Goal: Navigation & Orientation: Find specific page/section

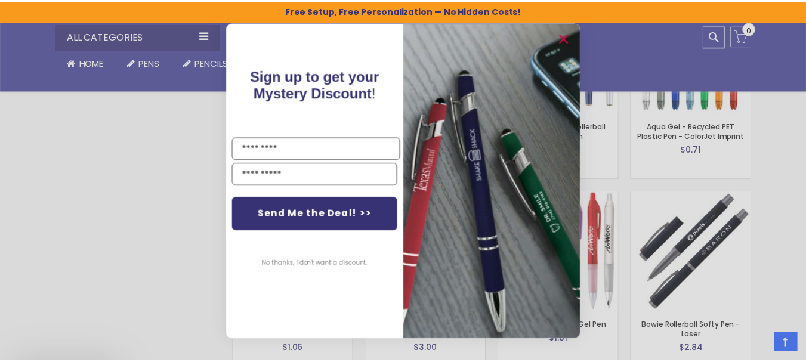
scroll to position [1989, 0]
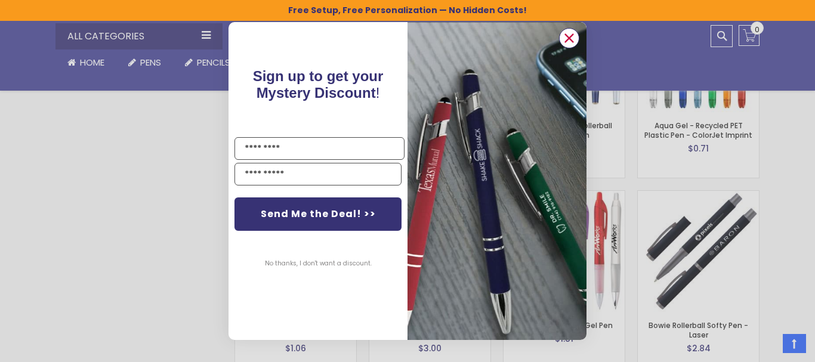
click at [564, 44] on circle "Close dialog" at bounding box center [569, 38] width 18 height 18
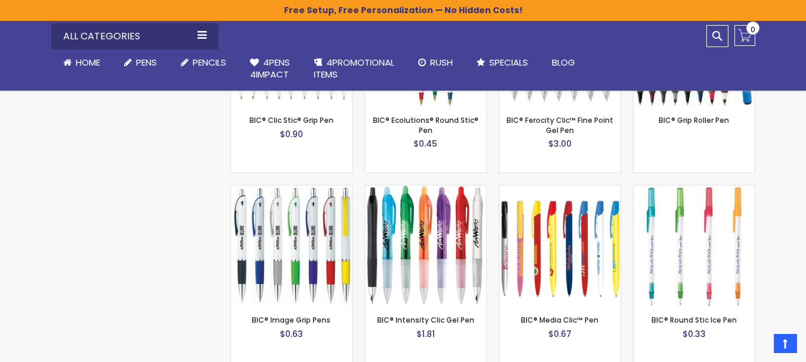
scroll to position [4195, 0]
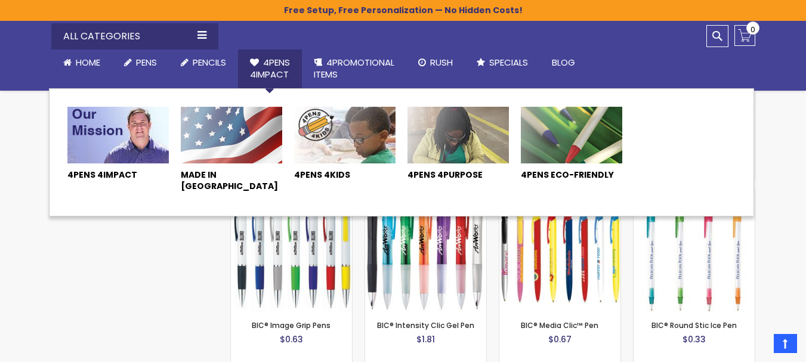
click at [278, 67] on span "4Pens 4impact" at bounding box center [270, 68] width 40 height 24
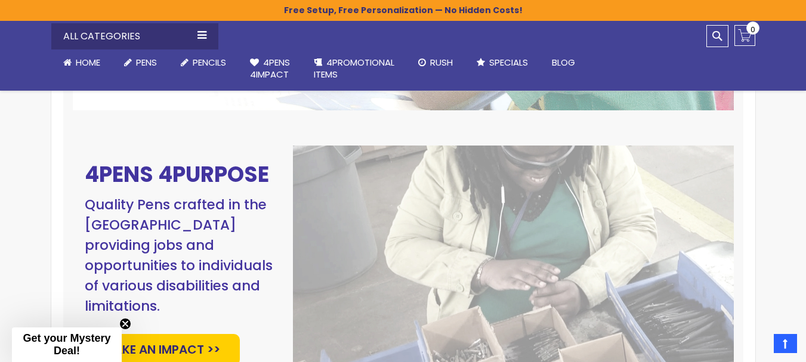
scroll to position [737, 0]
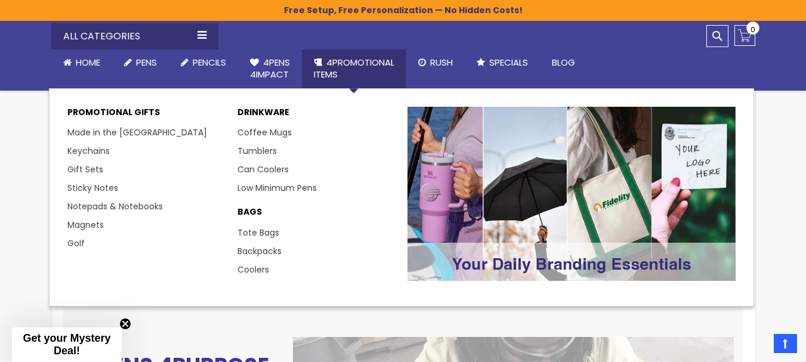
click at [354, 59] on span "4PROMOTIONAL ITEMS" at bounding box center [354, 68] width 81 height 24
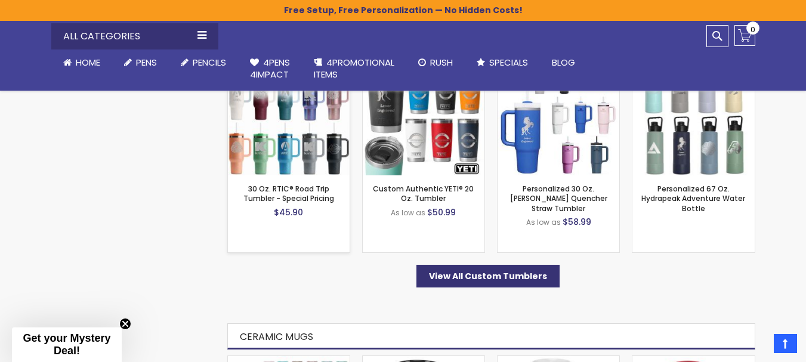
scroll to position [537, 0]
